Goal: Information Seeking & Learning: Learn about a topic

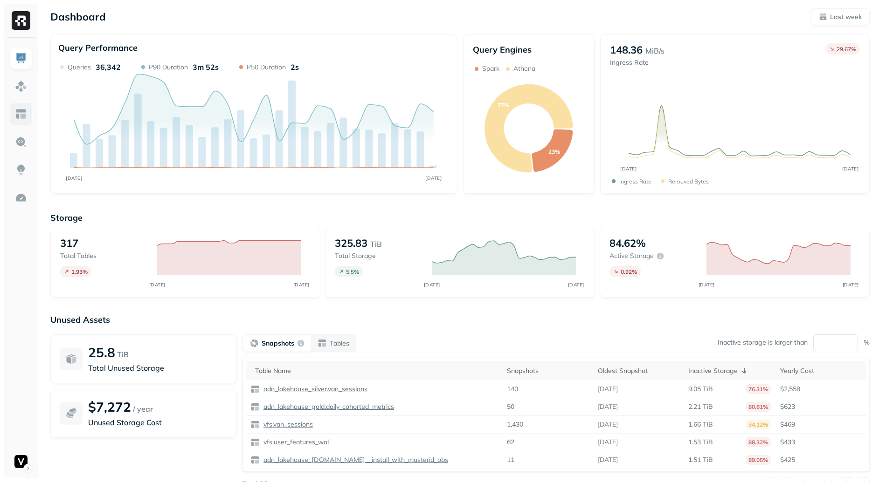
click at [23, 119] on img at bounding box center [21, 114] width 12 height 12
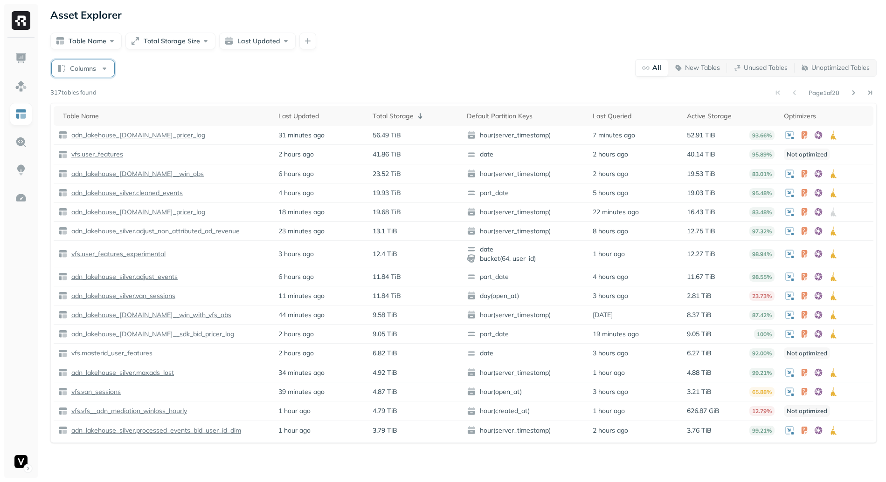
click at [102, 71] on button "Columns" at bounding box center [83, 68] width 62 height 17
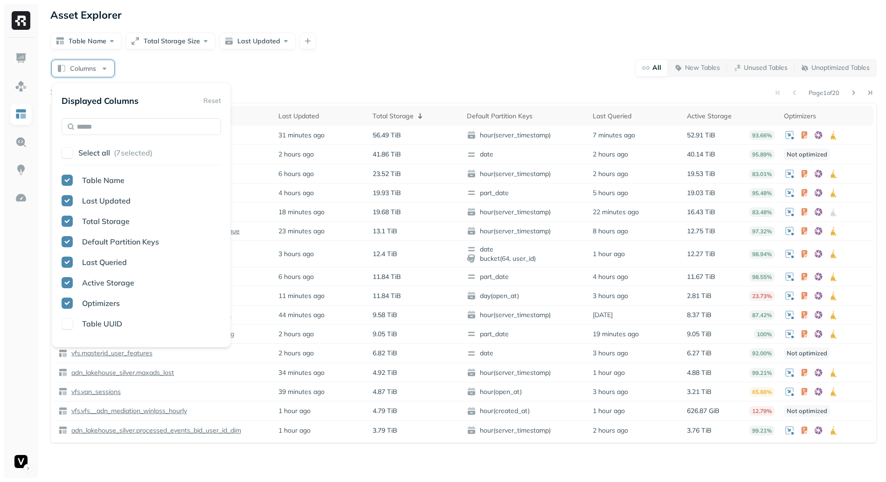
click at [243, 96] on div "Page 1 of 20" at bounding box center [486, 92] width 780 height 13
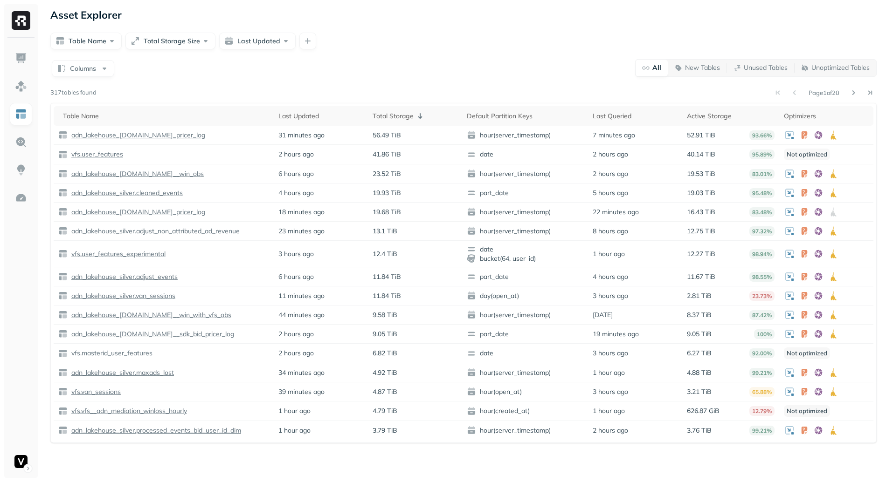
click at [314, 36] on div "Table Name Total Storage Size Last Updated" at bounding box center [463, 41] width 826 height 17
click at [303, 41] on button "button" at bounding box center [307, 41] width 17 height 17
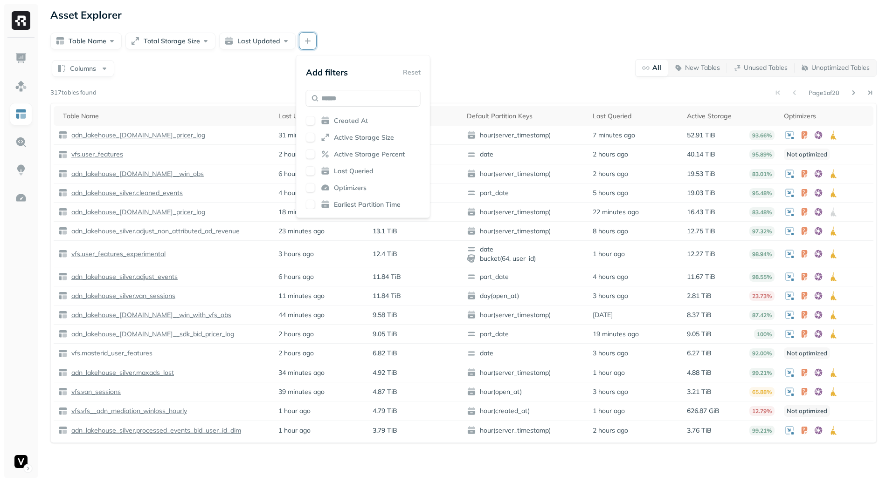
click at [358, 182] on div "Created At Active Storage Size Active Storage Percent Last Queried Optimizers E…" at bounding box center [363, 162] width 115 height 93
click at [358, 184] on span "Optimizers" at bounding box center [350, 188] width 33 height 9
click at [480, 61] on div "Columns All New Tables Unused Tables Unoptimized Tables" at bounding box center [463, 68] width 826 height 18
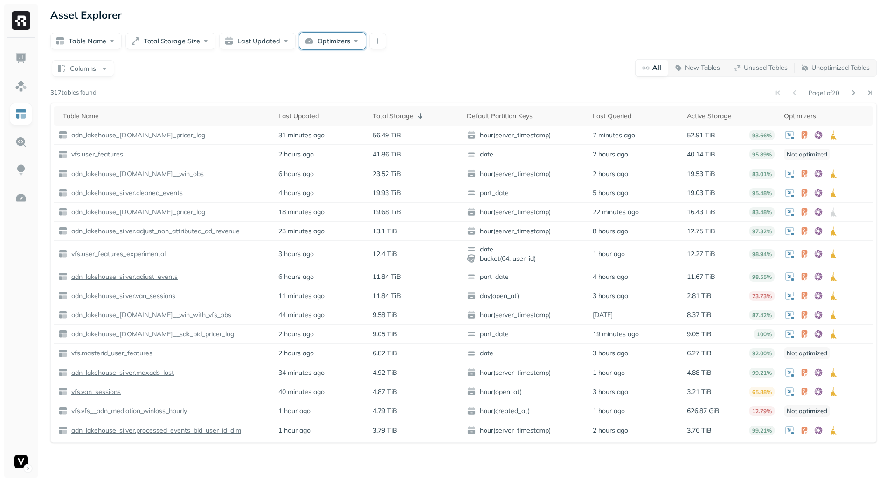
click at [355, 40] on button "Optimizers" at bounding box center [332, 41] width 66 height 17
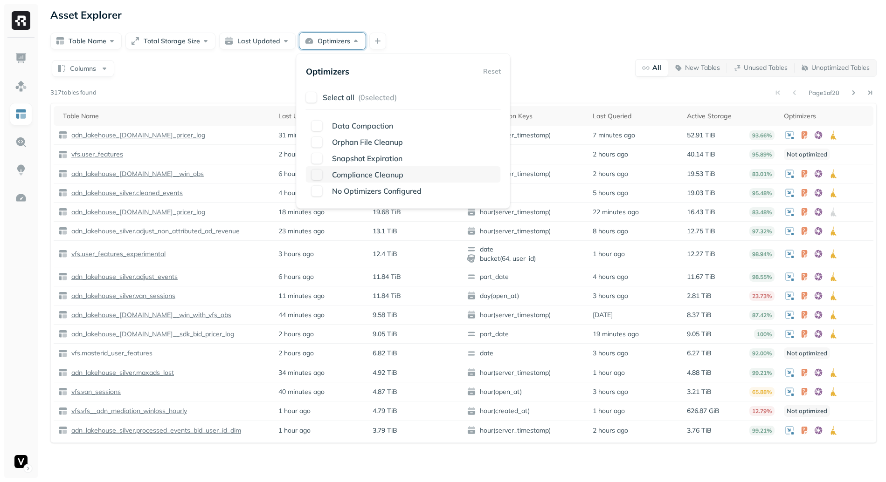
click at [313, 178] on button "button" at bounding box center [316, 174] width 11 height 11
click at [199, 50] on div "Asset Explorer Table Name Total Storage Size Last Updated Optimizers Reset filt…" at bounding box center [463, 241] width 845 height 482
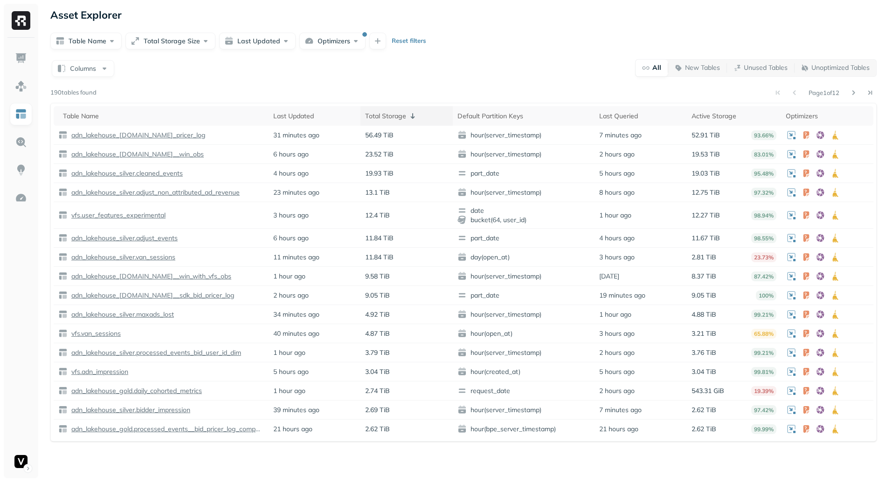
click at [394, 116] on div "Total Storage" at bounding box center [406, 115] width 83 height 11
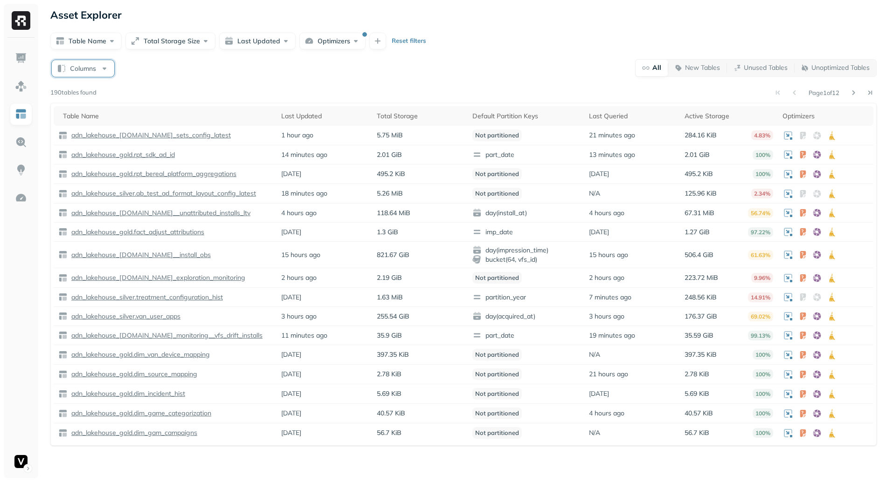
click at [91, 69] on button "Columns" at bounding box center [83, 68] width 62 height 17
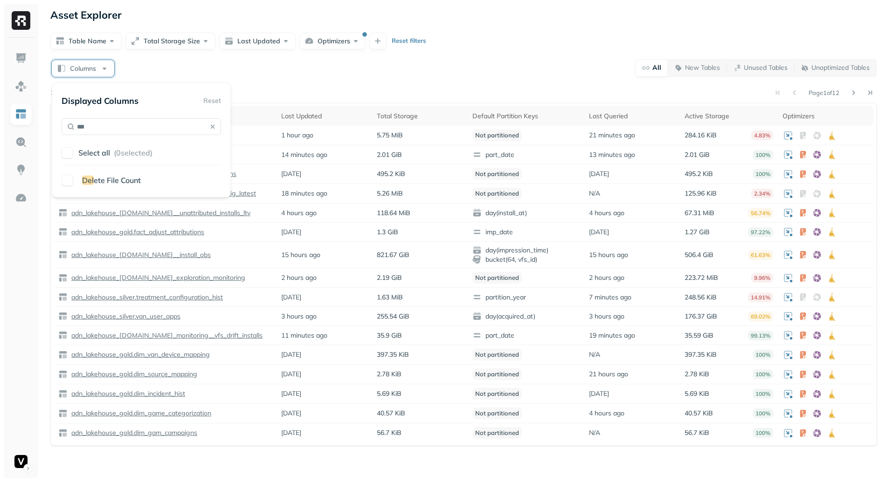
type input "***"
click at [113, 182] on span "ete File Count" at bounding box center [117, 180] width 47 height 9
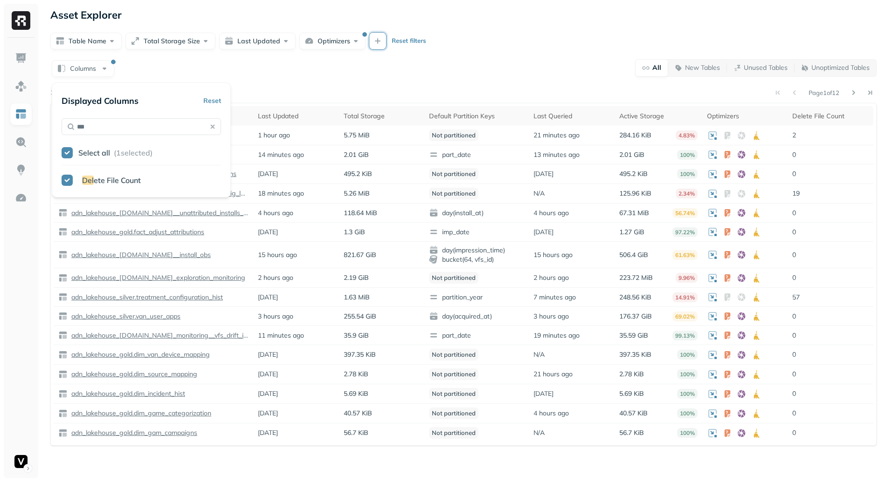
click at [381, 41] on button "button" at bounding box center [377, 41] width 17 height 17
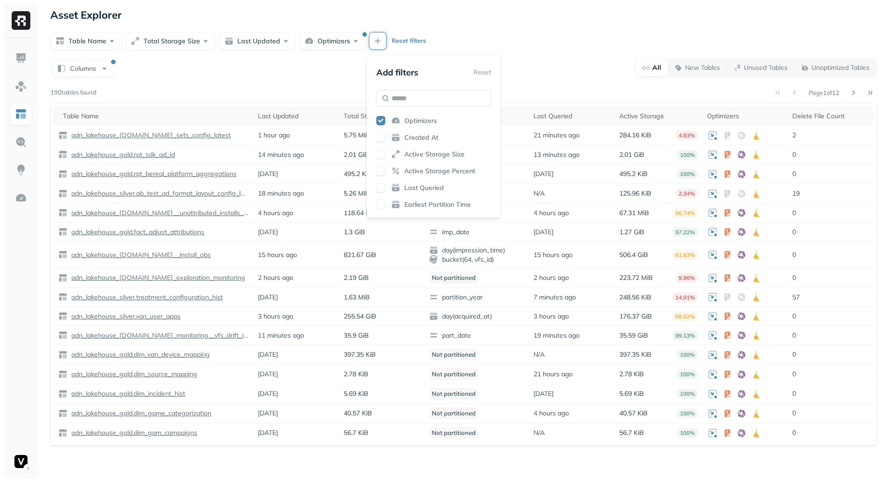
click at [488, 36] on div "Table Name Total Storage Size Last Updated Optimizers Reset filters" at bounding box center [463, 41] width 826 height 17
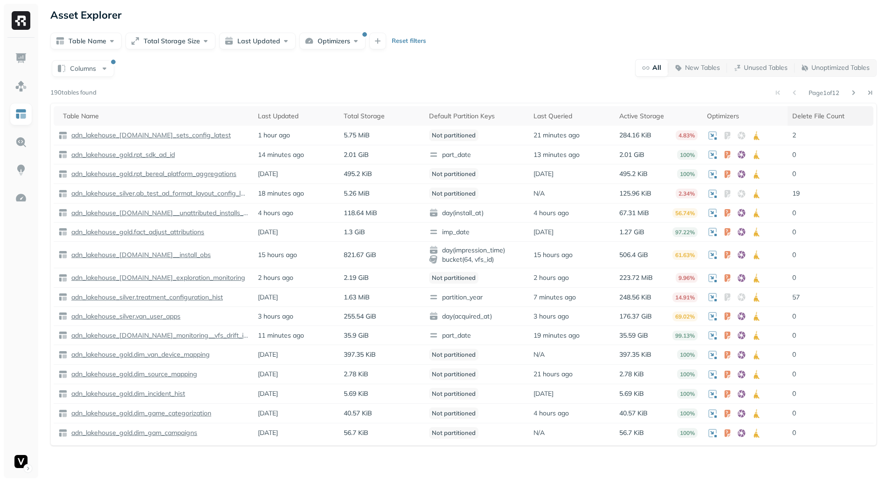
click at [834, 119] on div "Delete File Count" at bounding box center [830, 116] width 76 height 9
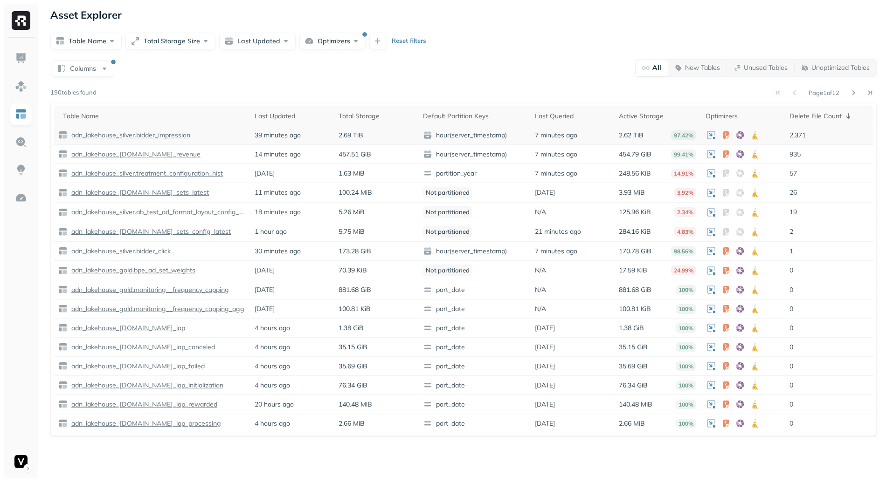
click at [166, 135] on p "adn_lakehouse_silver.bidder_impression" at bounding box center [129, 135] width 121 height 9
